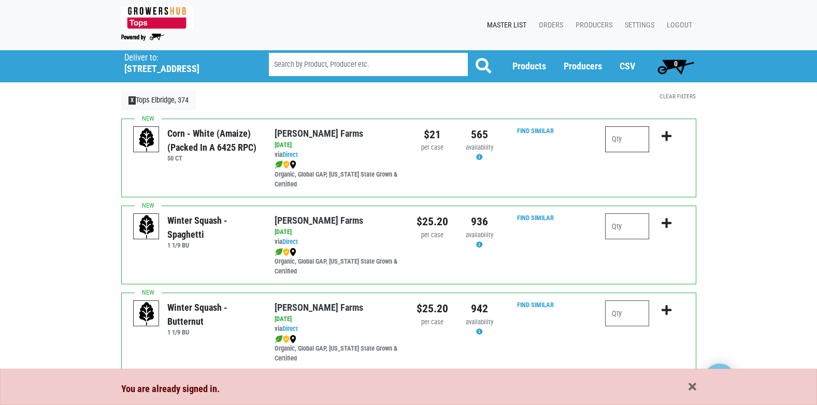
click at [617, 139] on input "number" at bounding box center [627, 139] width 44 height 26
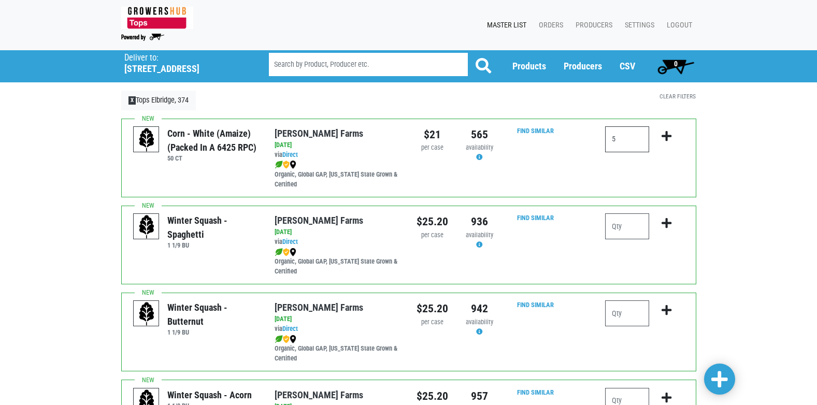
type input "5"
click at [663, 133] on icon "submit" at bounding box center [666, 135] width 10 height 11
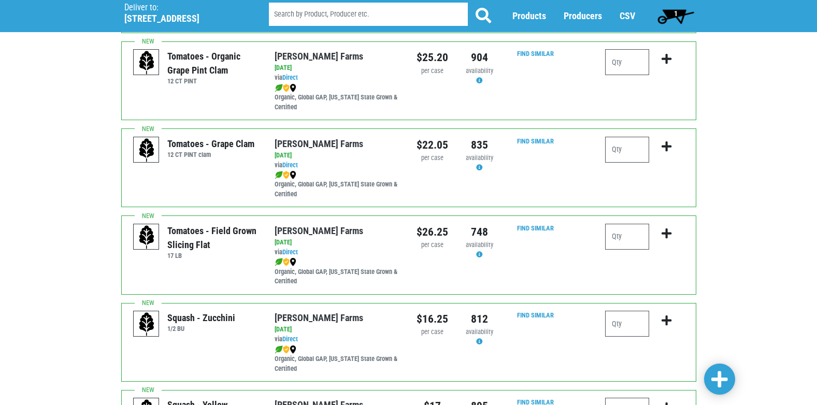
scroll to position [621, 0]
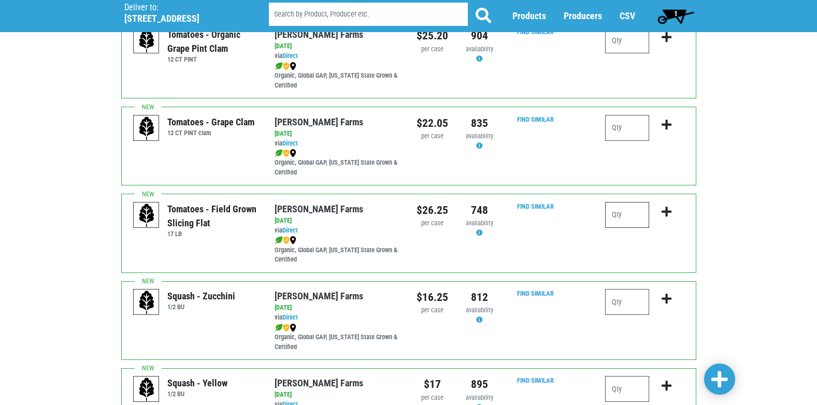
click at [614, 212] on input "number" at bounding box center [627, 215] width 44 height 26
type input "1"
click at [670, 213] on icon "submit" at bounding box center [666, 211] width 10 height 11
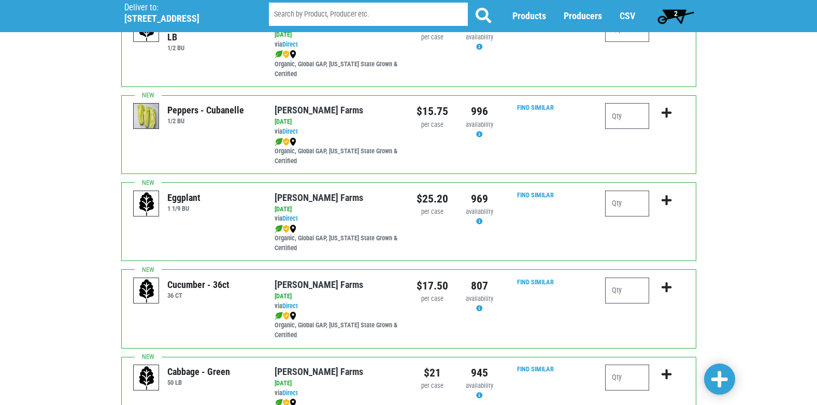
scroll to position [1294, 0]
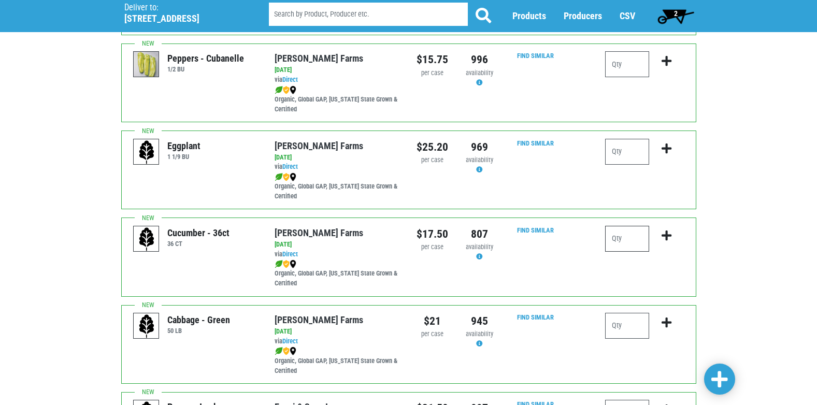
click at [634, 238] on input "number" at bounding box center [627, 239] width 44 height 26
type input "2"
click at [668, 234] on icon "submit" at bounding box center [666, 235] width 10 height 11
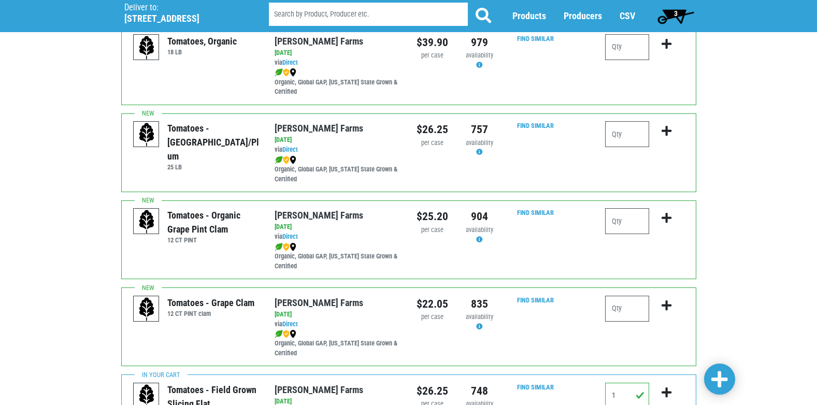
scroll to position [413, 0]
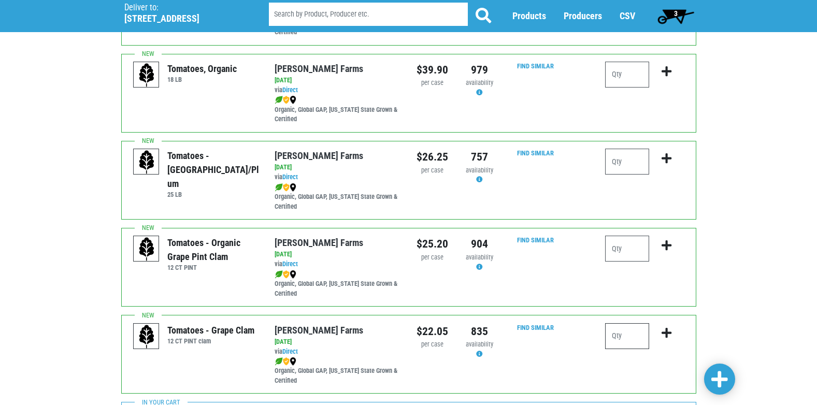
click at [626, 334] on input "number" at bounding box center [627, 336] width 44 height 26
type input "1"
click at [667, 332] on icon "submit" at bounding box center [666, 332] width 10 height 11
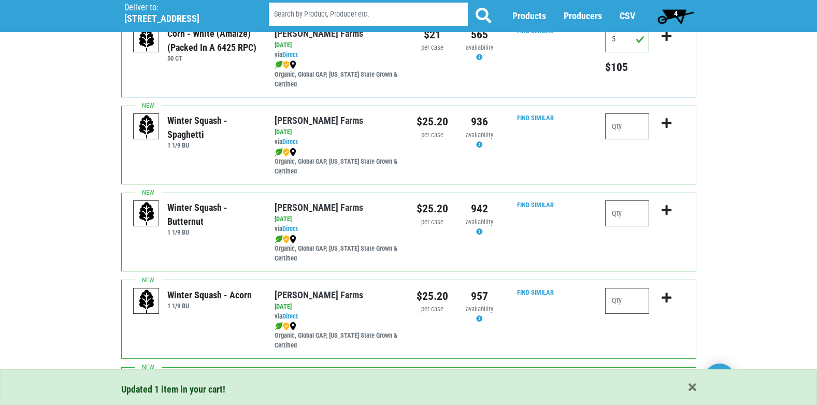
scroll to position [0, 0]
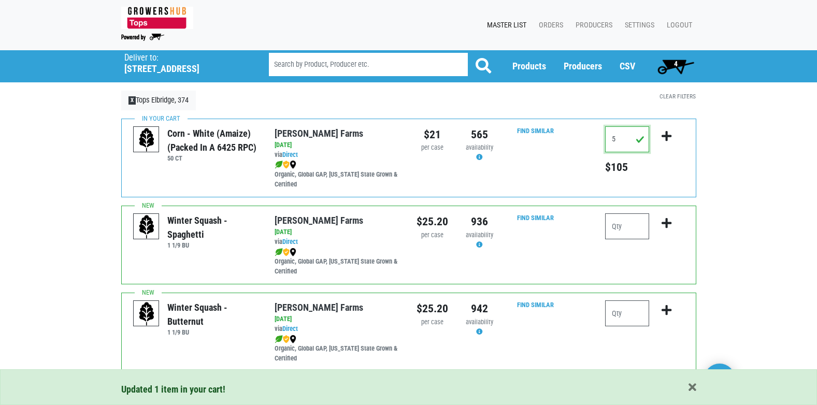
click at [628, 138] on input "5" at bounding box center [627, 139] width 44 height 26
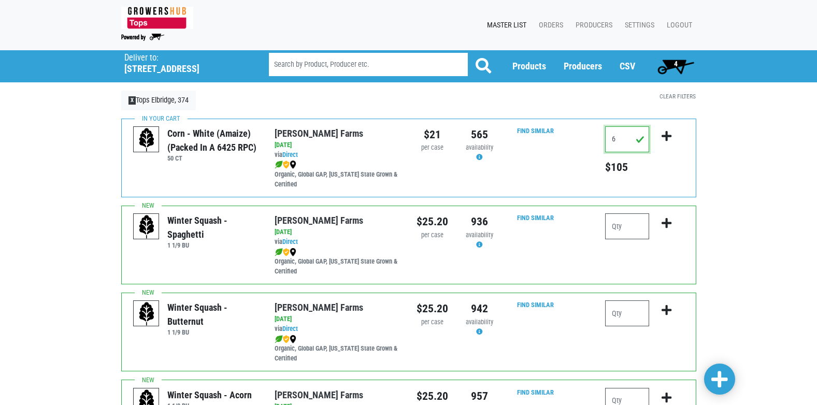
type input "6"
click at [662, 135] on icon "submit" at bounding box center [666, 135] width 10 height 11
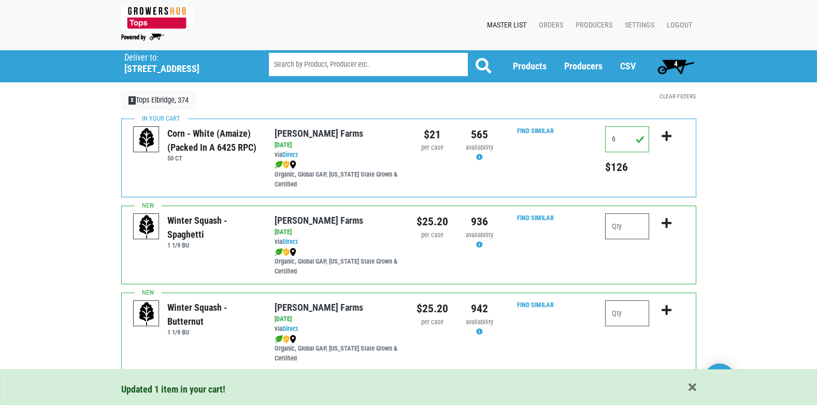
click at [665, 65] on span "4" at bounding box center [675, 66] width 46 height 21
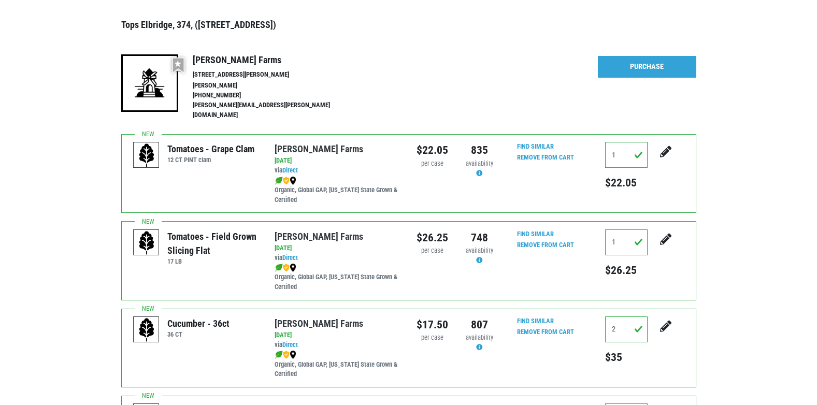
scroll to position [52, 0]
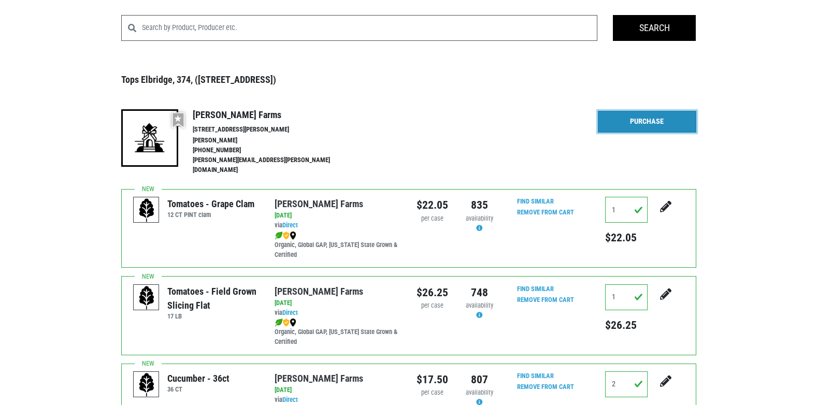
click at [642, 127] on link "Purchase" at bounding box center [647, 122] width 98 height 22
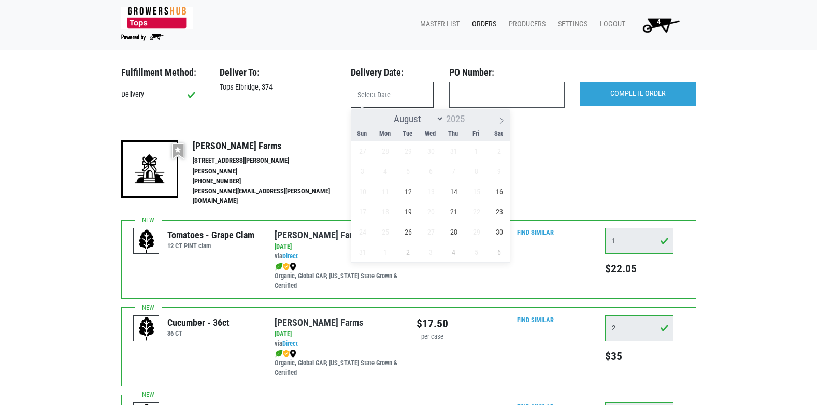
click at [400, 92] on input "text" at bounding box center [392, 95] width 83 height 26
click at [405, 194] on span "12" at bounding box center [408, 191] width 20 height 20
type input "2025-08-12"
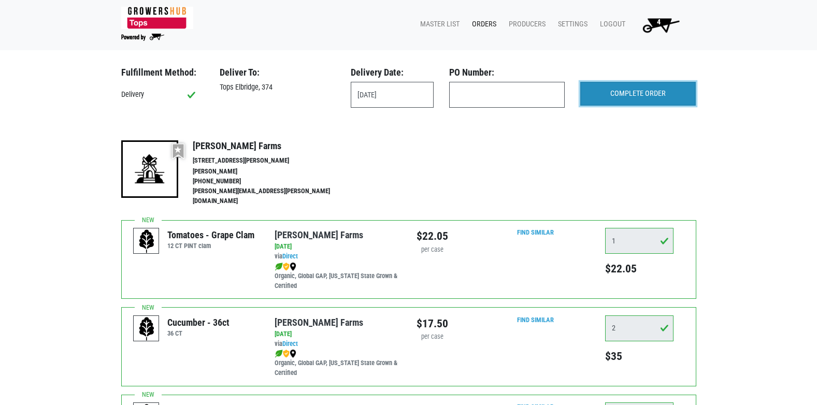
click at [620, 94] on input "COMPLETE ORDER" at bounding box center [637, 94] width 115 height 24
